Goal: Transaction & Acquisition: Purchase product/service

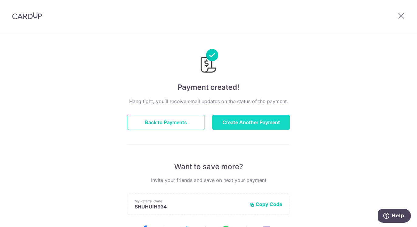
click at [224, 122] on button "Create Another Payment" at bounding box center [251, 122] width 78 height 15
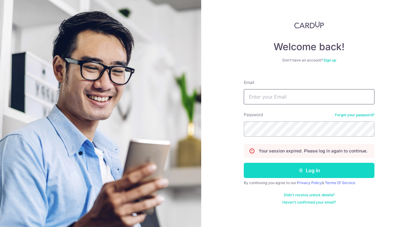
type input "[PERSON_NAME][EMAIL_ADDRESS][DOMAIN_NAME]"
click at [316, 174] on button "Log in" at bounding box center [309, 170] width 131 height 15
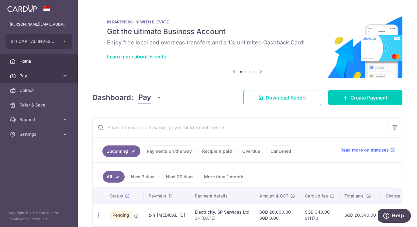
click at [43, 78] on span "Pay" at bounding box center [39, 76] width 40 height 6
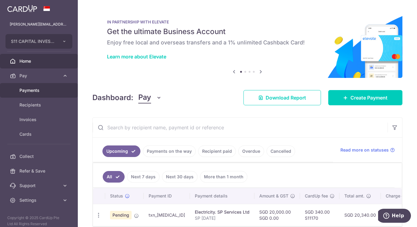
click at [37, 93] on link "Payments" at bounding box center [39, 90] width 78 height 15
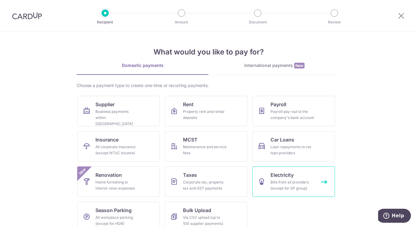
click at [301, 183] on div "Bills from all providers (except for SP group)" at bounding box center [293, 185] width 44 height 12
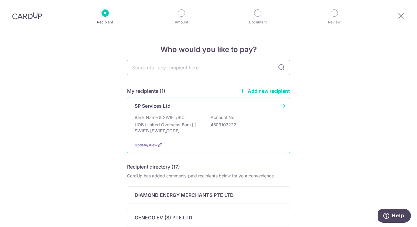
click at [177, 117] on p "Bank Name & SWIFT/BIC:" at bounding box center [160, 117] width 51 height 6
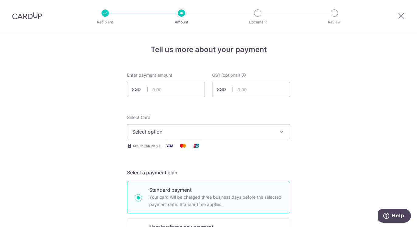
scroll to position [30, 0]
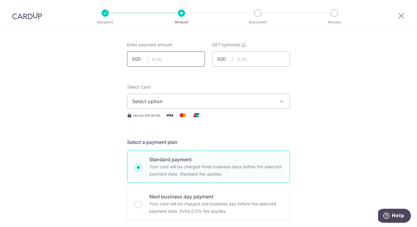
click at [173, 54] on input "text" at bounding box center [166, 58] width 78 height 15
type input "30,000.00"
click at [168, 104] on span "Select option" at bounding box center [203, 101] width 142 height 7
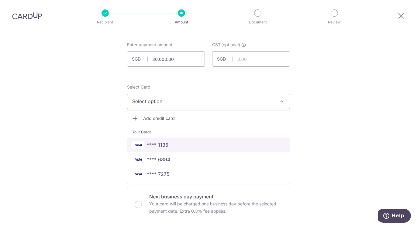
click at [170, 142] on span "**** 1135" at bounding box center [208, 144] width 153 height 7
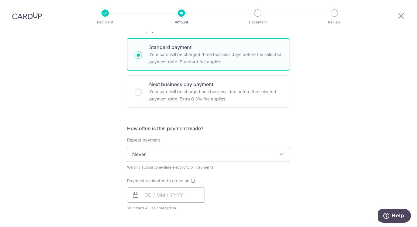
scroll to position [152, 0]
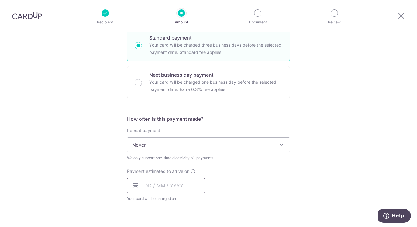
click at [150, 178] on input "text" at bounding box center [166, 185] width 78 height 15
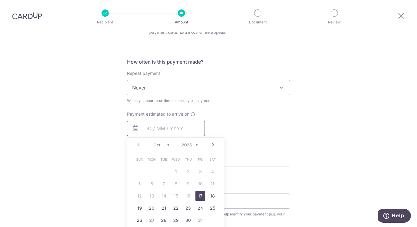
scroll to position [213, 0]
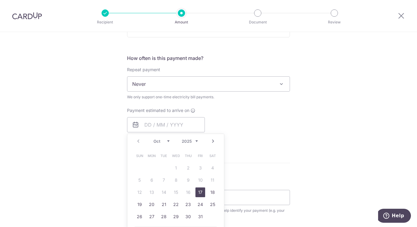
click at [198, 189] on link "17" at bounding box center [201, 192] width 10 height 10
type input "17/10/2025"
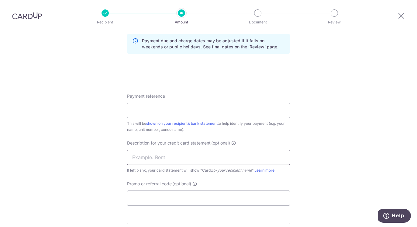
scroll to position [334, 0]
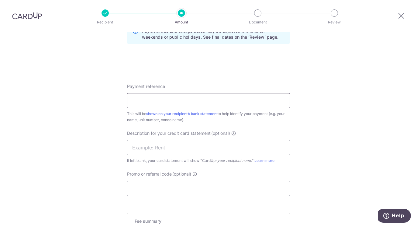
click at [192, 104] on input "Payment reference" at bounding box center [208, 100] width 163 height 15
type input "SP Sep 2025"
click at [164, 146] on input "text" at bounding box center [208, 147] width 163 height 15
type input "SP Sep 2025"
click at [158, 192] on input "Promo or referral code (optional)" at bounding box center [208, 188] width 163 height 15
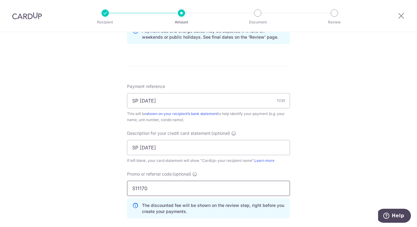
type input "S11170"
drag, startPoint x: 417, startPoint y: 163, endPoint x: 342, endPoint y: 172, distance: 75.1
click at [342, 172] on div "Tell us more about your payment Enter payment amount SGD 30,000.00 30000.00 GST…" at bounding box center [208, 23] width 417 height 652
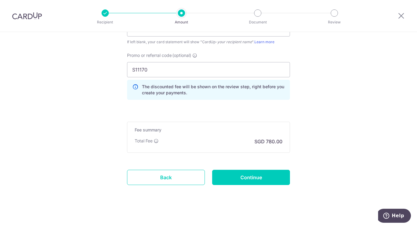
scroll to position [455, 0]
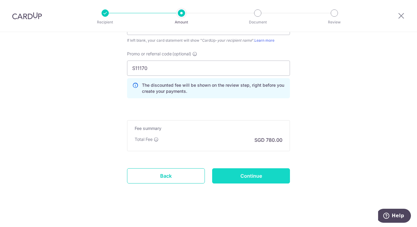
click at [248, 179] on input "Continue" at bounding box center [251, 175] width 78 height 15
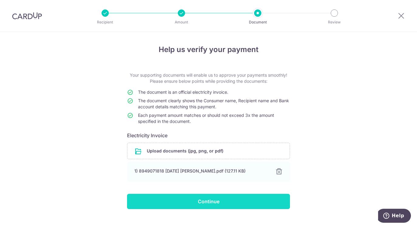
click at [221, 200] on input "Continue" at bounding box center [208, 201] width 163 height 15
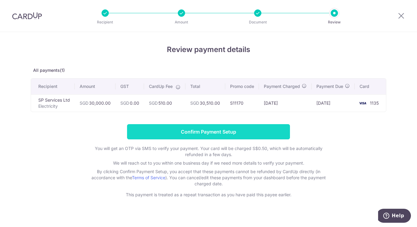
click at [180, 136] on input "Confirm Payment Setup" at bounding box center [208, 131] width 163 height 15
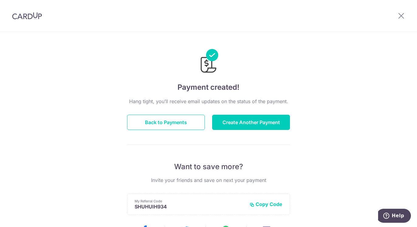
click at [406, 14] on div at bounding box center [402, 16] width 32 height 32
click at [403, 15] on icon at bounding box center [401, 16] width 7 height 8
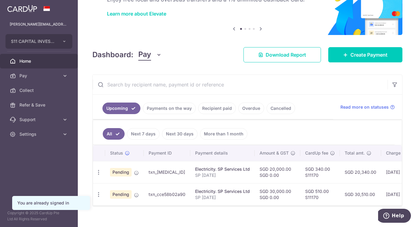
scroll to position [51, 0]
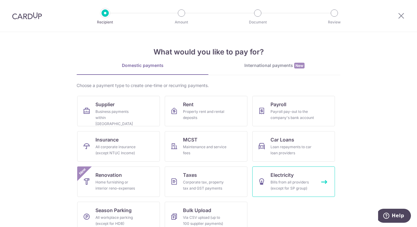
click at [295, 181] on div "Bills from all providers (except for SP group)" at bounding box center [293, 185] width 44 height 12
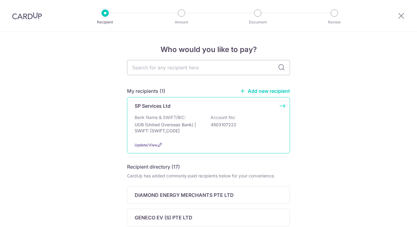
click at [201, 135] on div "Bank Name & SWIFT/BIC: UOB (United Overseas Bank) | SWIFT: [SWIFT_CODE] Account…" at bounding box center [209, 125] width 148 height 23
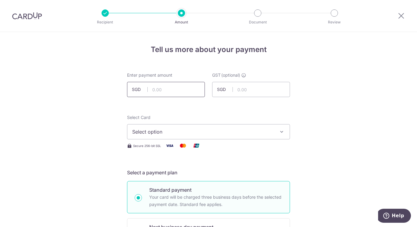
click at [167, 92] on input "text" at bounding box center [166, 89] width 78 height 15
type input "60,000.00"
click at [167, 131] on span "Select option" at bounding box center [203, 131] width 142 height 7
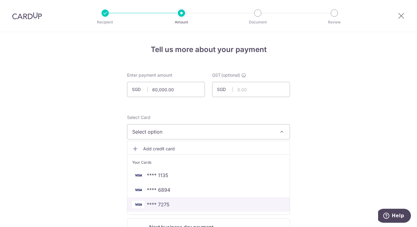
click at [163, 201] on span "**** 7275" at bounding box center [158, 204] width 23 height 7
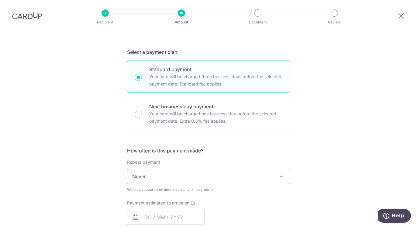
scroll to position [152, 0]
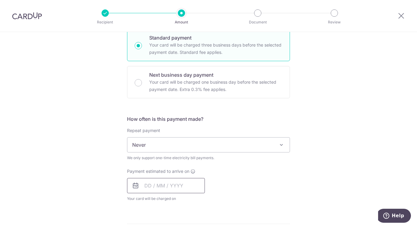
click at [174, 181] on input "text" at bounding box center [166, 185] width 78 height 15
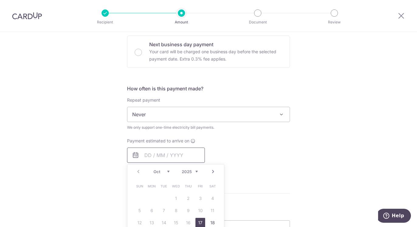
scroll to position [213, 0]
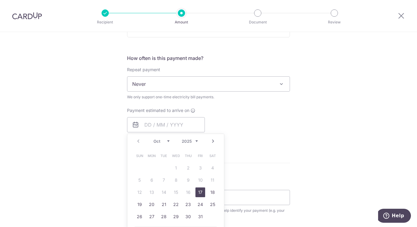
click at [196, 194] on link "17" at bounding box center [201, 192] width 10 height 10
type input "17/10/2025"
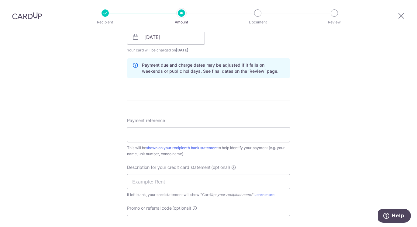
scroll to position [334, 0]
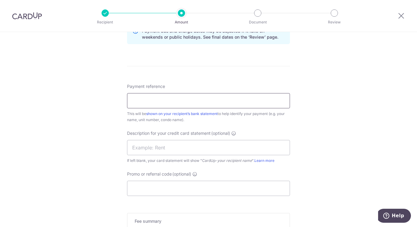
click at [208, 101] on input "Payment reference" at bounding box center [208, 100] width 163 height 15
type input "SP Sep 2025"
click at [173, 145] on input "text" at bounding box center [208, 147] width 163 height 15
type input "SP Sep 2025"
click at [163, 187] on input "Promo or referral code (optional)" at bounding box center [208, 188] width 163 height 15
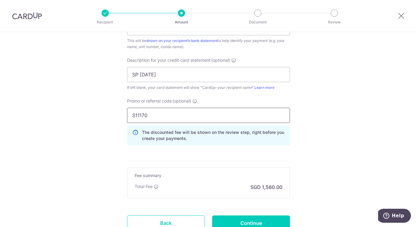
scroll to position [426, 0]
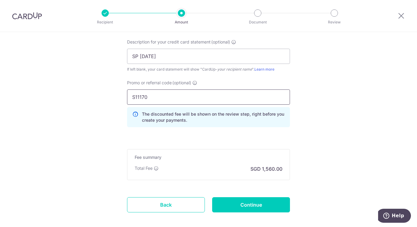
type input "S11170"
click at [230, 201] on input "Continue" at bounding box center [251, 204] width 78 height 15
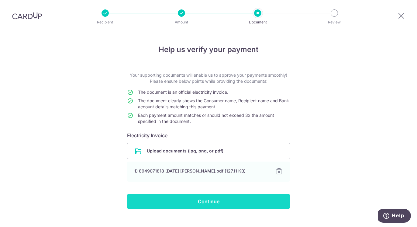
click at [246, 199] on input "Continue" at bounding box center [208, 201] width 163 height 15
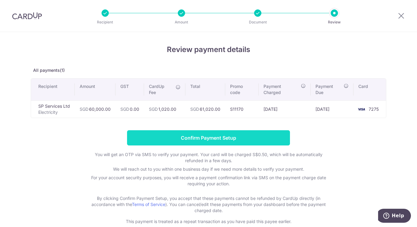
click at [225, 139] on input "Confirm Payment Setup" at bounding box center [208, 137] width 163 height 15
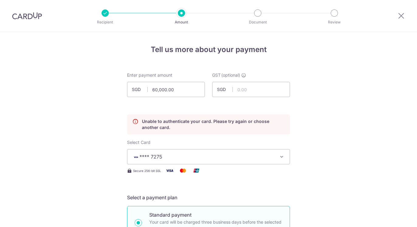
scroll to position [82, 0]
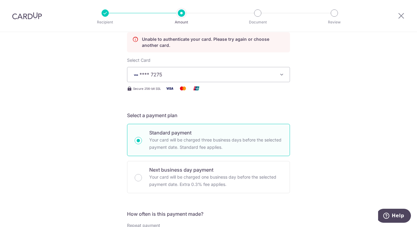
click at [27, 15] on img at bounding box center [27, 15] width 30 height 7
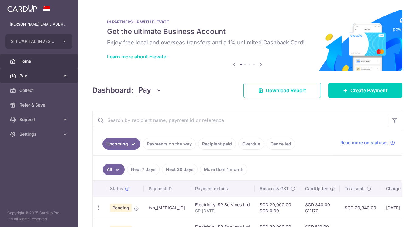
click at [38, 77] on span "Pay" at bounding box center [39, 76] width 40 height 6
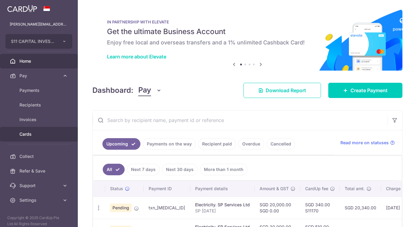
click at [39, 136] on span "Cards" at bounding box center [39, 134] width 40 height 6
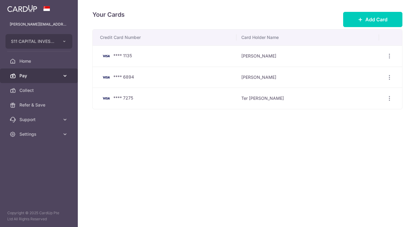
click at [26, 74] on span "Pay" at bounding box center [39, 76] width 40 height 6
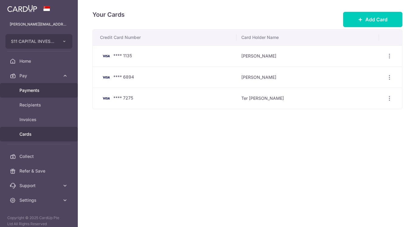
click at [27, 90] on span "Payments" at bounding box center [39, 90] width 40 height 6
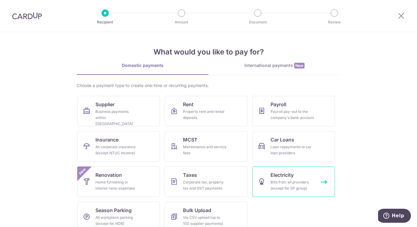
click at [278, 177] on span "Electricity" at bounding box center [282, 174] width 23 height 7
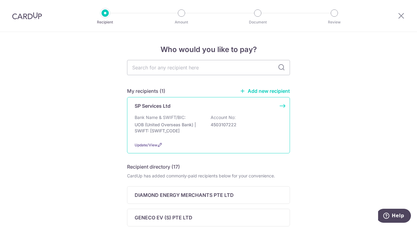
click at [199, 119] on div "Bank Name & SWIFT/BIC: UOB (United Overseas Bank) | SWIFT: [SWIFT_CODE] Account…" at bounding box center [209, 125] width 148 height 23
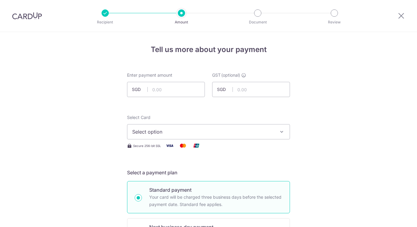
click at [166, 91] on input "text" at bounding box center [166, 89] width 78 height 15
type input "60,000.00"
click at [167, 130] on span "Select option" at bounding box center [203, 131] width 142 height 7
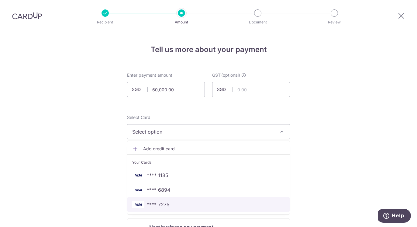
click at [164, 206] on span "**** 7275" at bounding box center [158, 204] width 23 height 7
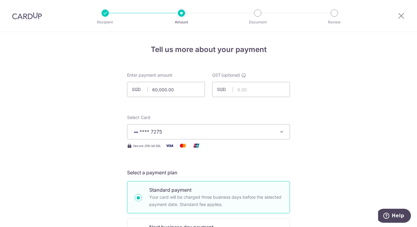
click at [197, 172] on h5 "Select a payment plan" at bounding box center [208, 172] width 163 height 7
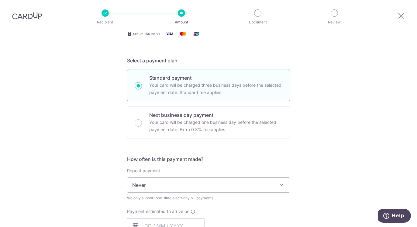
scroll to position [122, 0]
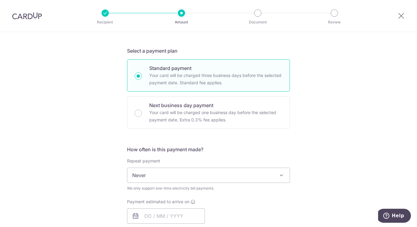
click at [197, 172] on span "Never" at bounding box center [208, 175] width 162 height 15
click at [276, 144] on form "Enter payment amount SGD 60,000.00 60000.00 GST (optional) SGD Select Card ****…" at bounding box center [208, 215] width 163 height 531
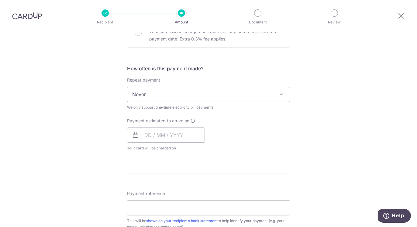
scroll to position [213, 0]
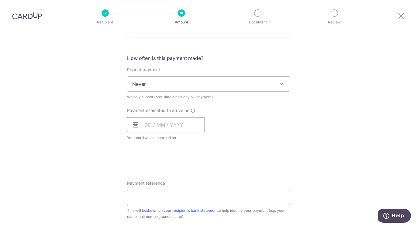
click at [165, 117] on input "text" at bounding box center [166, 124] width 78 height 15
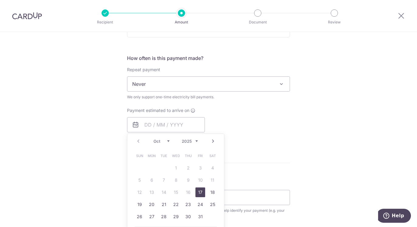
click at [201, 192] on link "17" at bounding box center [201, 192] width 10 height 10
type input "[DATE]"
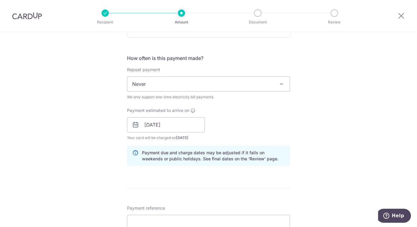
click at [250, 189] on form "Enter payment amount SGD 60,000.00 60000.00 GST (optional) SGD Select Card ****…" at bounding box center [208, 137] width 163 height 556
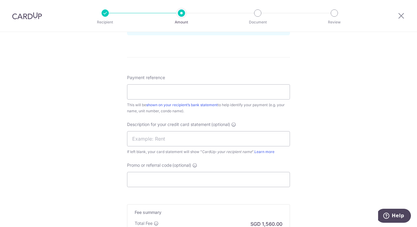
scroll to position [365, 0]
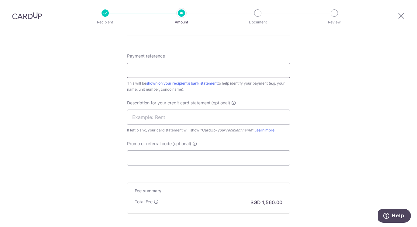
click at [162, 65] on input "Payment reference" at bounding box center [208, 70] width 163 height 15
type input "SP Sep 2025"
click at [174, 120] on input "text" at bounding box center [208, 116] width 163 height 15
type input "SP Sep 2025"
click at [167, 157] on input "Promo or referral code (optional)" at bounding box center [208, 157] width 163 height 15
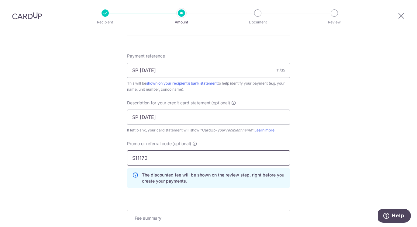
type input "S11170"
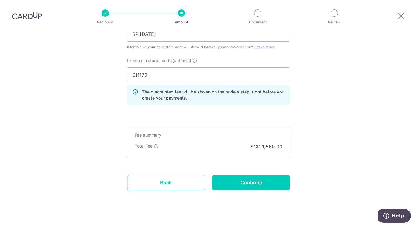
scroll to position [455, 0]
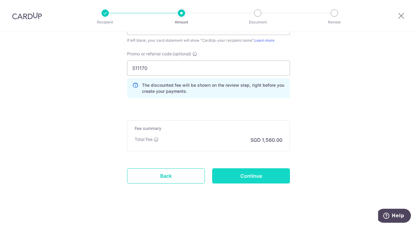
click at [255, 173] on input "Continue" at bounding box center [251, 175] width 78 height 15
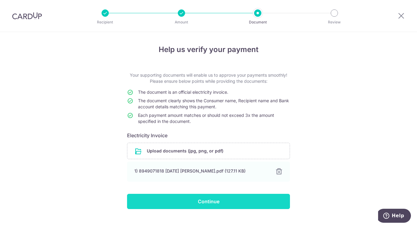
click at [220, 200] on input "Continue" at bounding box center [208, 201] width 163 height 15
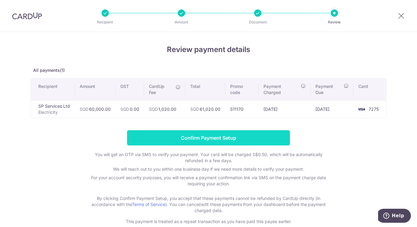
click at [216, 141] on input "Confirm Payment Setup" at bounding box center [208, 137] width 163 height 15
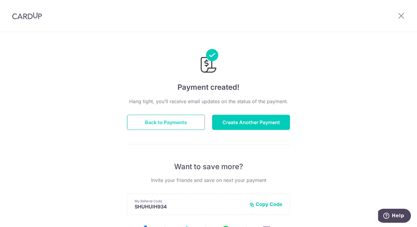
click at [171, 122] on button "Back to Payments" at bounding box center [166, 122] width 78 height 15
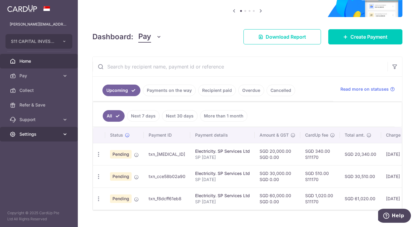
click at [54, 140] on link "Settings" at bounding box center [39, 134] width 78 height 15
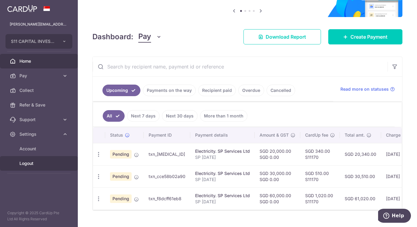
click at [30, 165] on span "Logout" at bounding box center [39, 163] width 40 height 6
